Goal: Information Seeking & Learning: Learn about a topic

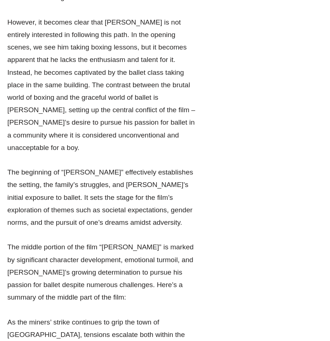
scroll to position [1762, 0]
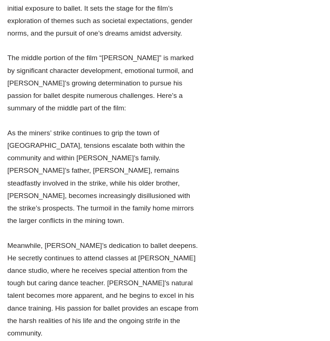
drag, startPoint x: 84, startPoint y: 192, endPoint x: 108, endPoint y: 214, distance: 32.2
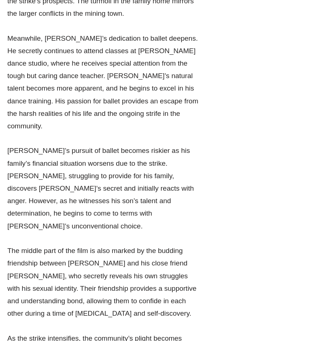
scroll to position [1982, 0]
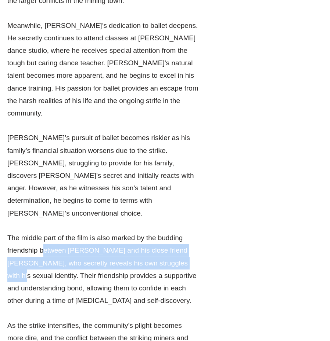
drag, startPoint x: 44, startPoint y: 36, endPoint x: 177, endPoint y: 47, distance: 133.3
click at [177, 232] on p "The middle part of the film is also marked by the budding friendship between [P…" at bounding box center [102, 269] width 191 height 75
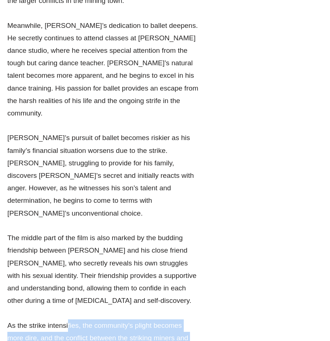
drag, startPoint x: 69, startPoint y: 102, endPoint x: 110, endPoint y: 185, distance: 92.9
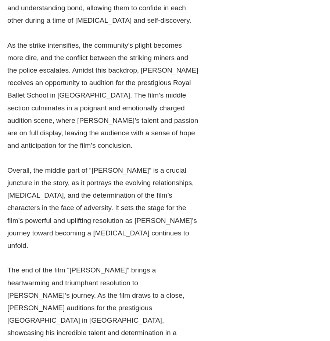
scroll to position [2276, 0]
